Goal: Information Seeking & Learning: Find specific fact

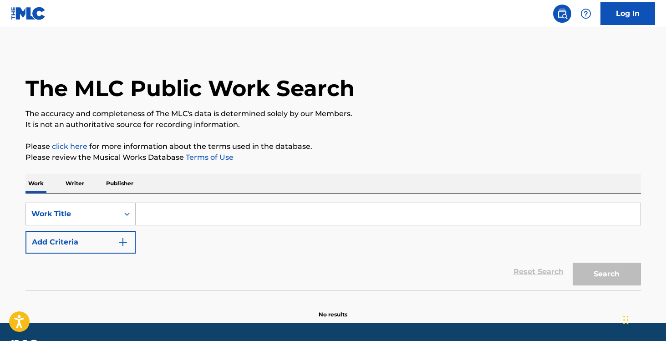
click at [156, 219] on input "Search Form" at bounding box center [388, 214] width 505 height 22
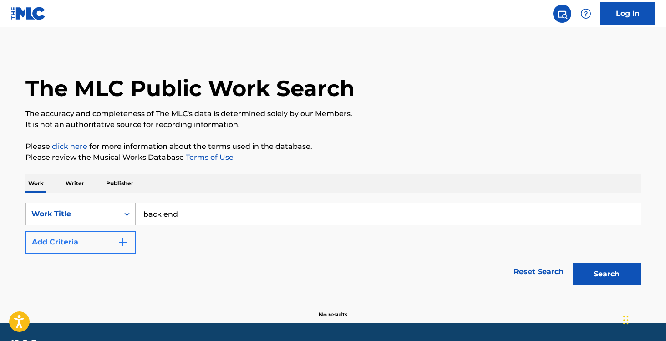
type input "back end"
click at [72, 247] on button "Add Criteria" at bounding box center [80, 242] width 110 height 23
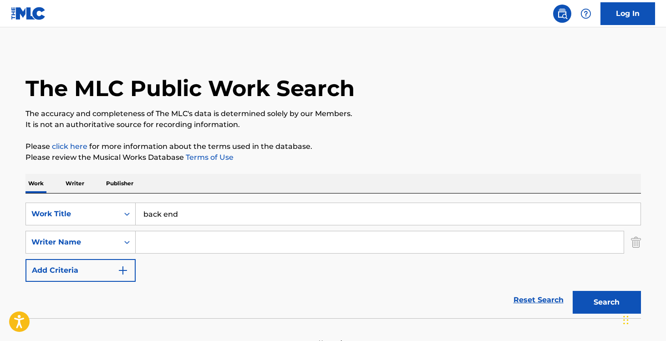
click at [163, 247] on input "Search Form" at bounding box center [380, 242] width 488 height 22
paste input "HALLIBURTON"
type input "HALLIBURTON"
click at [96, 274] on button "Add Criteria" at bounding box center [80, 270] width 110 height 23
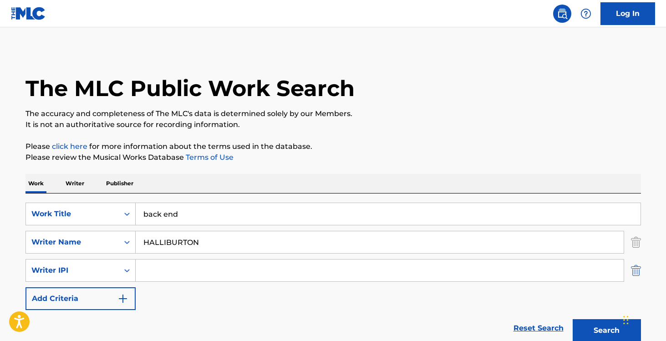
click at [637, 273] on img "Search Form" at bounding box center [636, 270] width 10 height 23
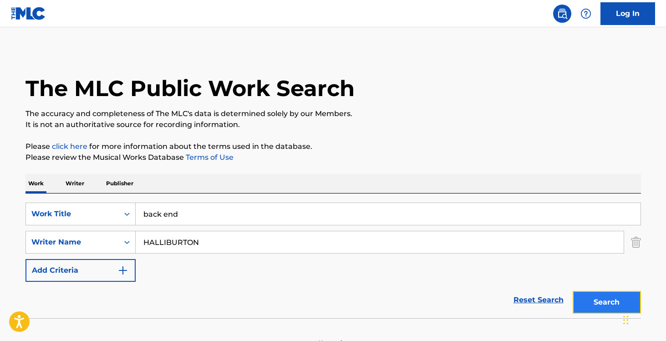
click at [594, 309] on button "Search" at bounding box center [607, 302] width 68 height 23
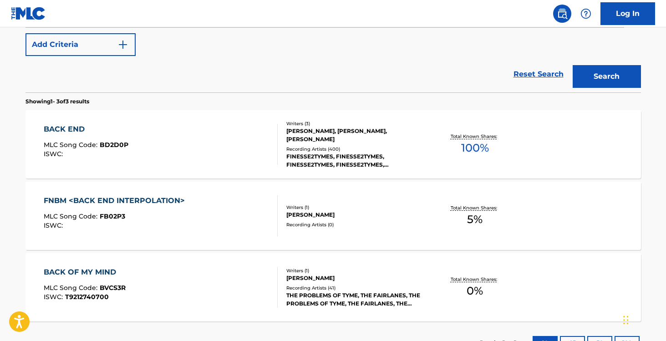
scroll to position [242, 0]
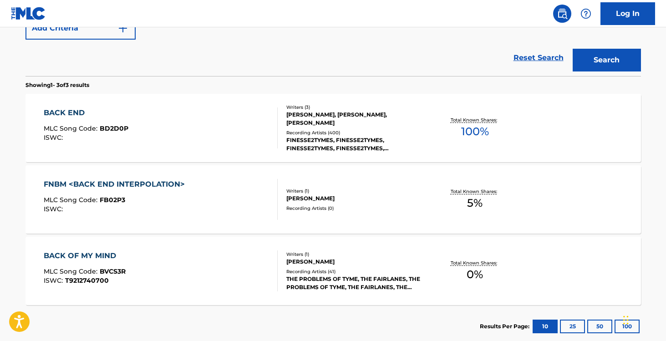
click at [172, 134] on div "BACK END MLC Song Code : BD2D0P ISWC :" at bounding box center [161, 127] width 234 height 41
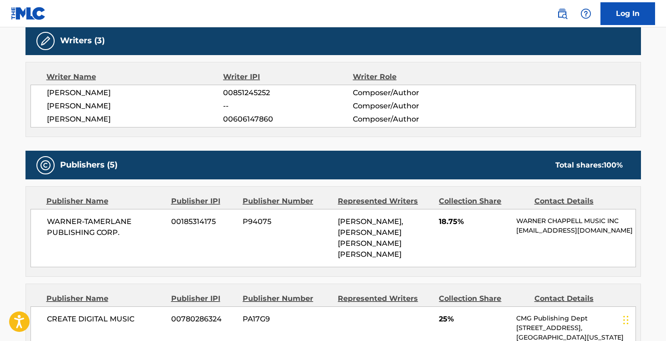
scroll to position [156, 0]
